Goal: Find specific page/section: Find specific page/section

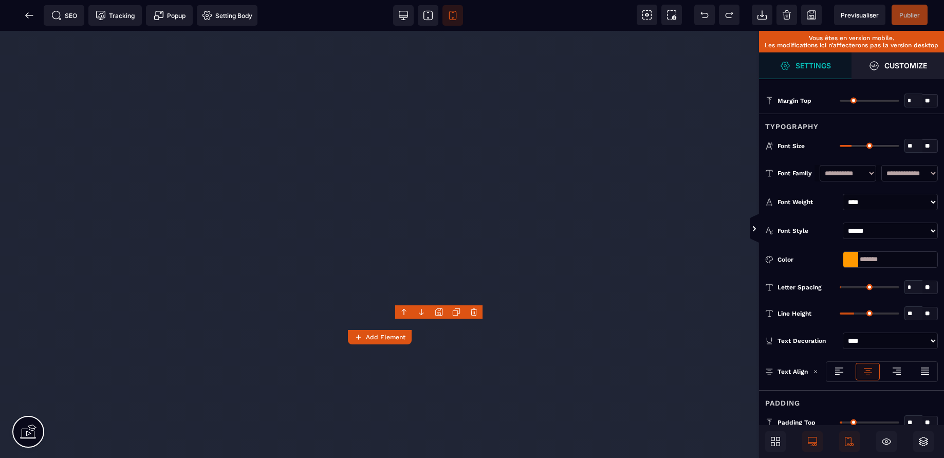
select select "***"
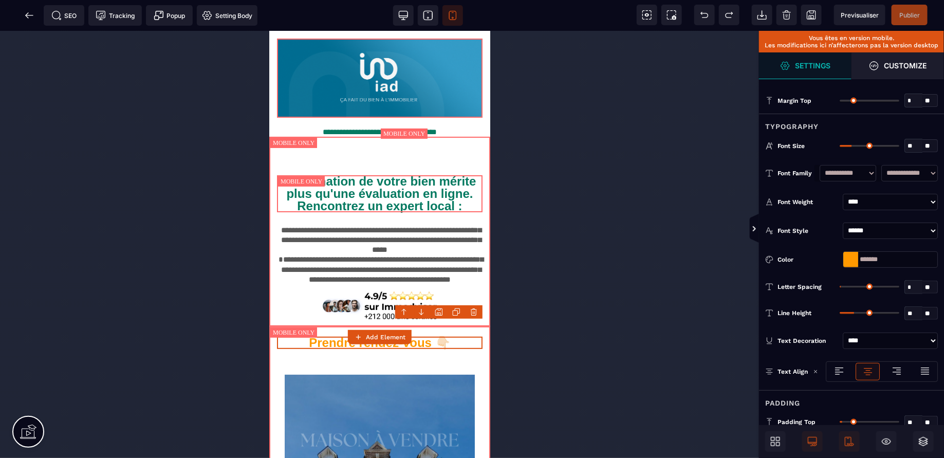
scroll to position [39, 0]
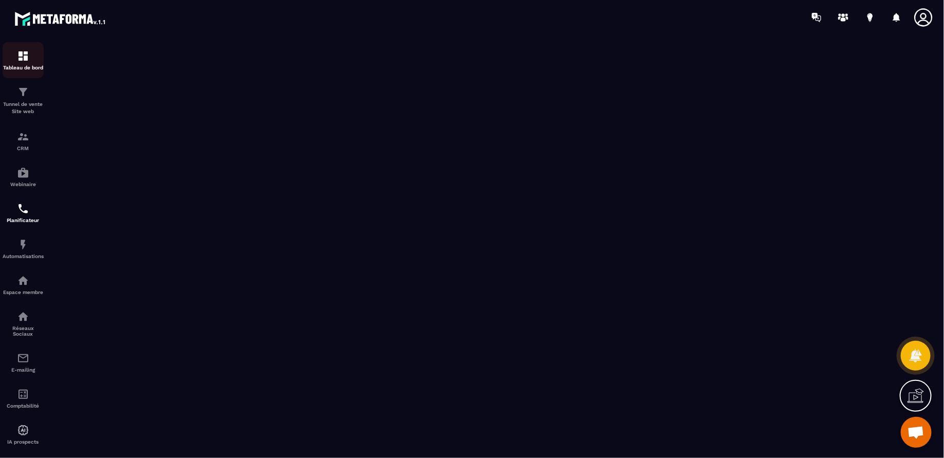
click at [17, 65] on p "Tableau de bord" at bounding box center [23, 68] width 41 height 6
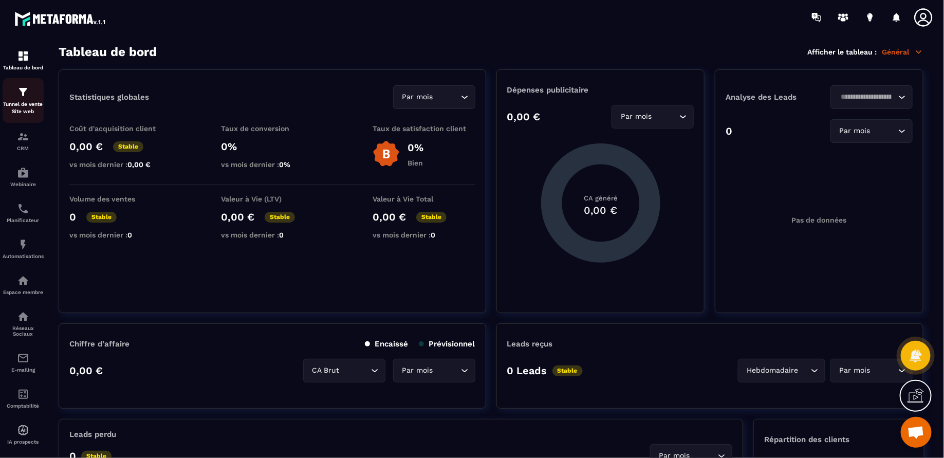
click at [27, 109] on p "Tunnel de vente Site web" at bounding box center [23, 108] width 41 height 14
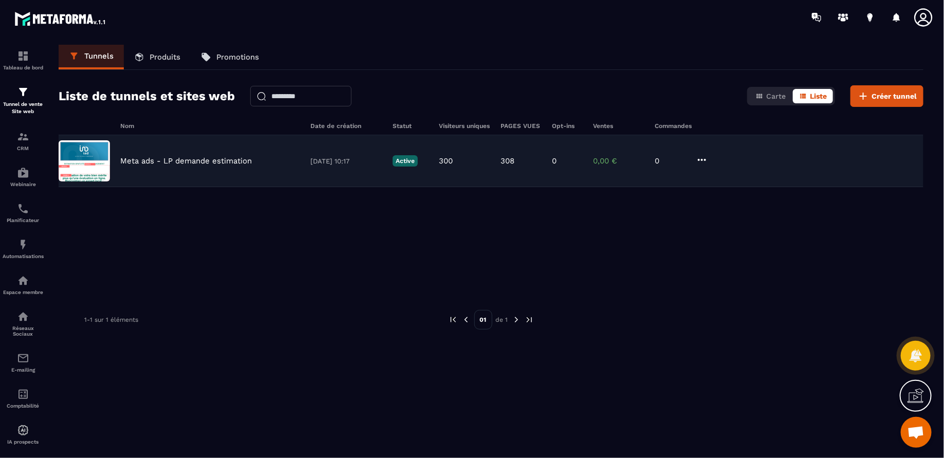
click at [205, 153] on div "Meta ads - LP demande estimation [DATE] 10:17 Active 300 308 0 0,00 € 0" at bounding box center [491, 161] width 865 height 52
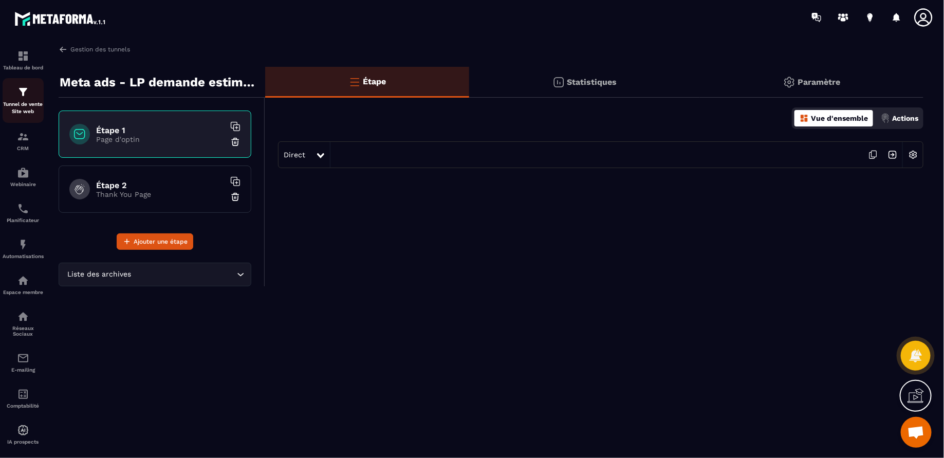
click at [23, 103] on p "Tunnel de vente Site web" at bounding box center [23, 108] width 41 height 14
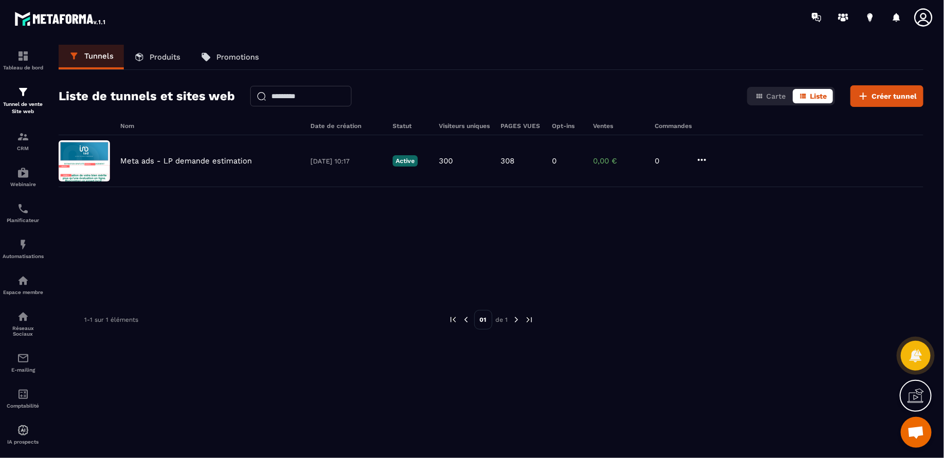
click at [448, 202] on div "Meta ads - LP demande estimation [DATE] 10:17 Active 300 308 0 0,00 € 0" at bounding box center [491, 212] width 865 height 154
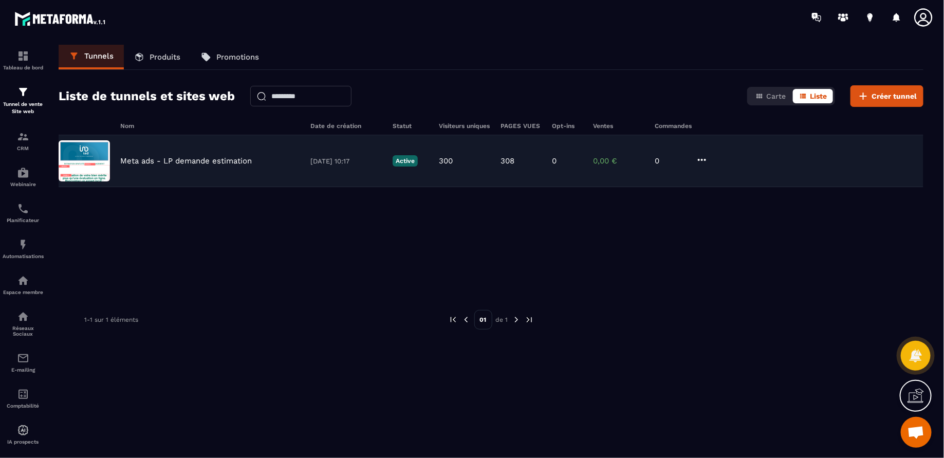
click at [698, 162] on icon at bounding box center [702, 160] width 12 height 12
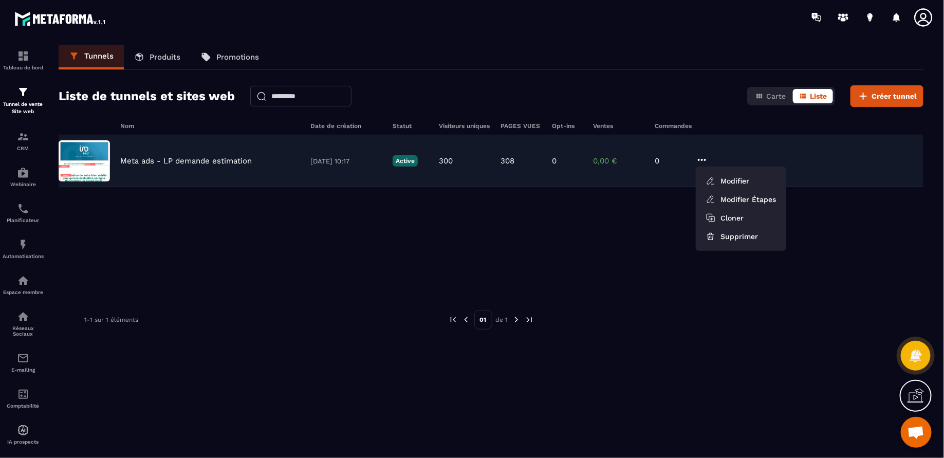
click at [698, 162] on icon at bounding box center [702, 160] width 12 height 12
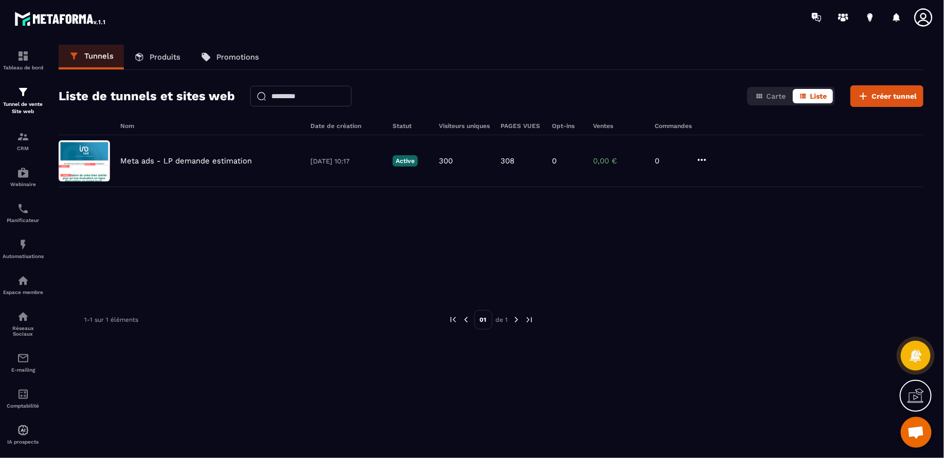
click at [605, 247] on div "Meta ads - LP demande estimation [DATE] 10:17 Active 300 308 0 0,00 € 0" at bounding box center [491, 212] width 865 height 154
